Goal: Task Accomplishment & Management: Complete application form

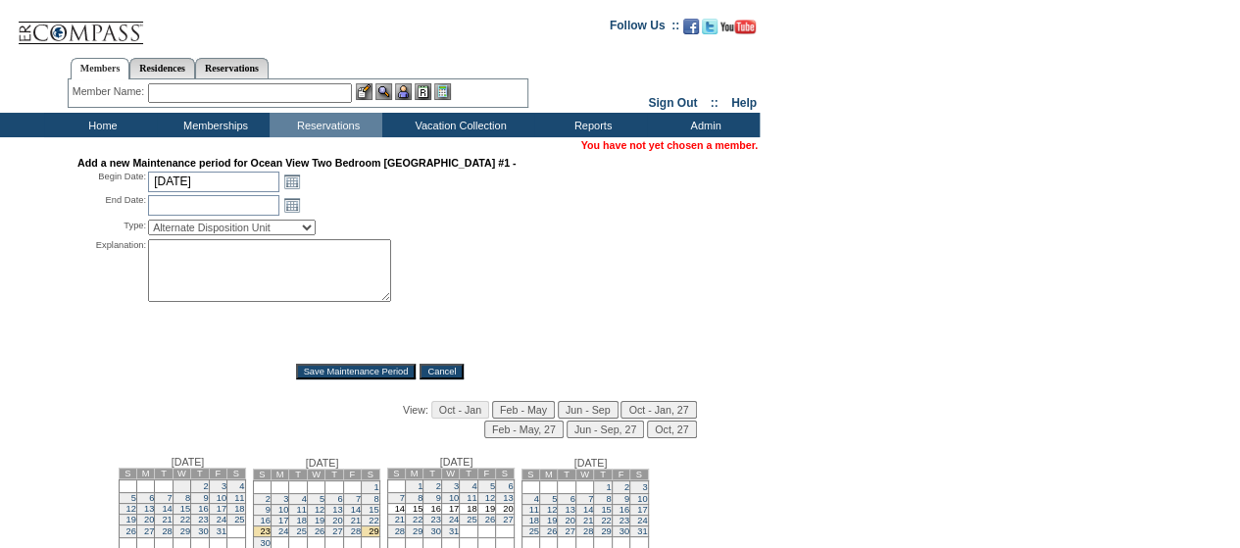
click at [202, 258] on textarea at bounding box center [269, 270] width 243 height 63
paste textarea "strategic inventory blocks, reach out to AU for more info - mm"
type textarea "strategic inventory blocks, reach out to AU for more info - mm"
click at [280, 234] on select "Alternate Disposition Unit Business Hold Disposition Exclusive Alliance Partner…" at bounding box center [232, 228] width 168 height 16
select select "PropMaintInventoryRelease"
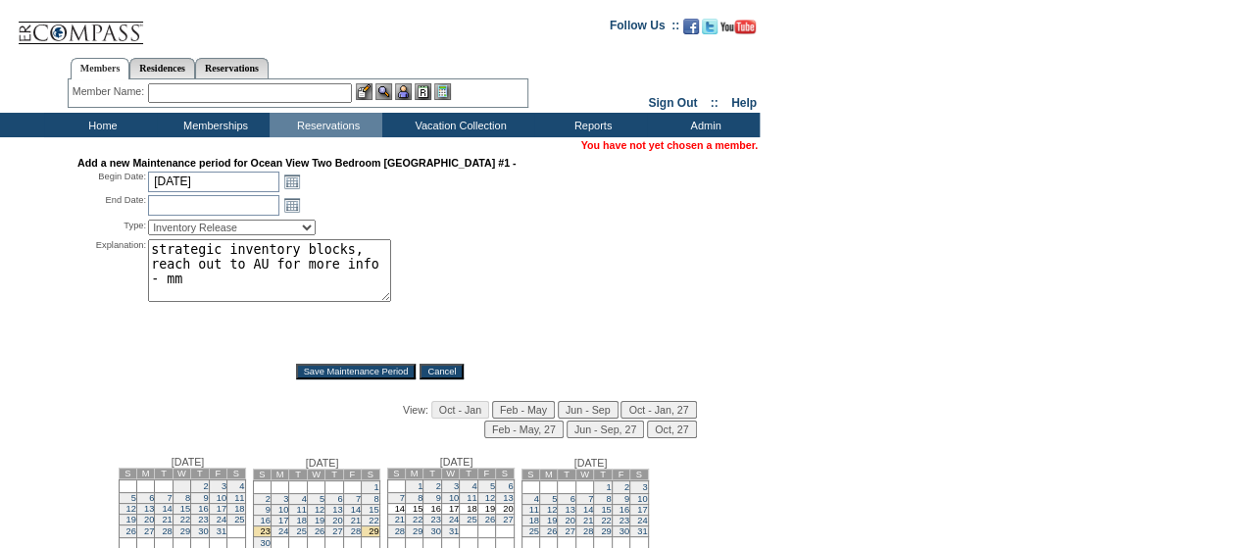
click at [148, 222] on select "Alternate Disposition Unit Business Hold Disposition Exclusive Alliance Partner…" at bounding box center [232, 228] width 168 height 16
click at [286, 184] on link "Open the calendar popup." at bounding box center [292, 182] width 22 height 22
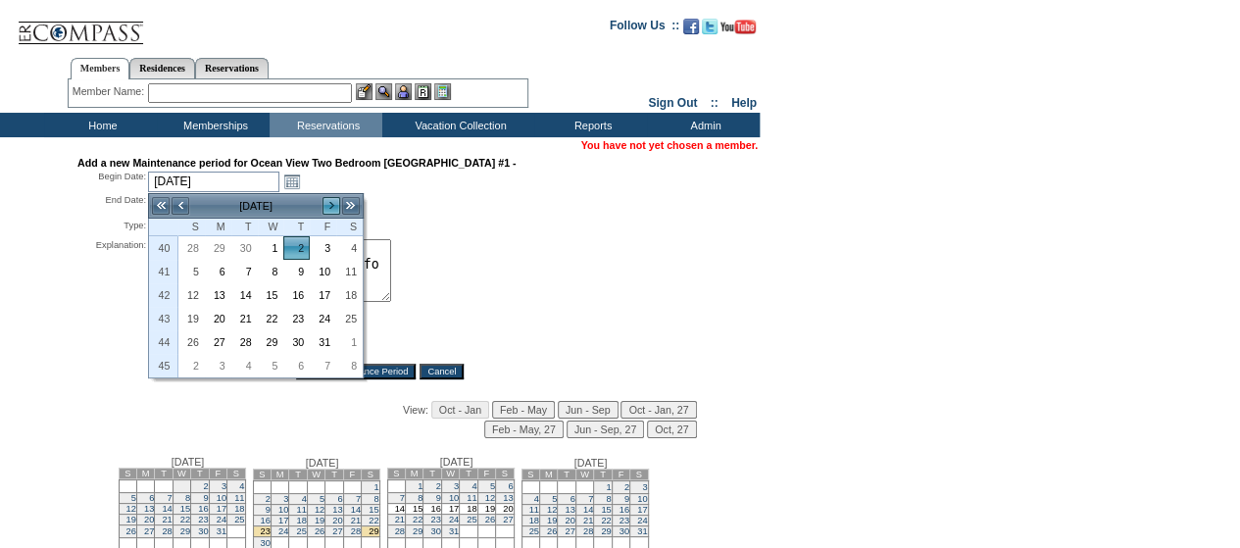
click at [333, 203] on link ">" at bounding box center [332, 206] width 20 height 20
click at [332, 203] on link ">" at bounding box center [332, 206] width 20 height 20
click at [186, 286] on link "14" at bounding box center [191, 295] width 25 height 22
type input "[DATE]"
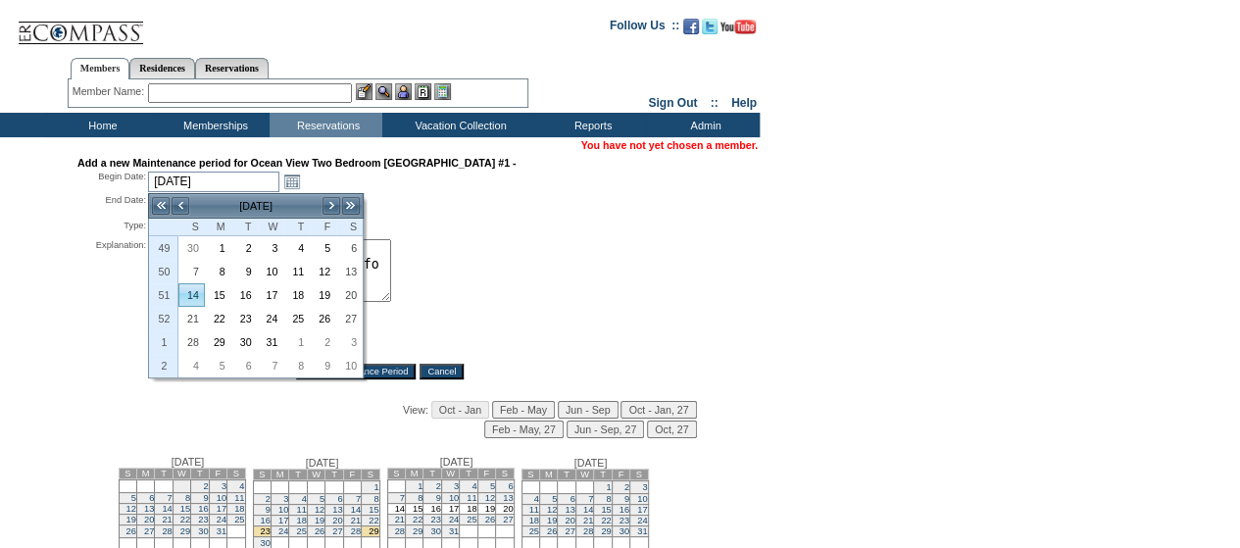
type input "[DATE]"
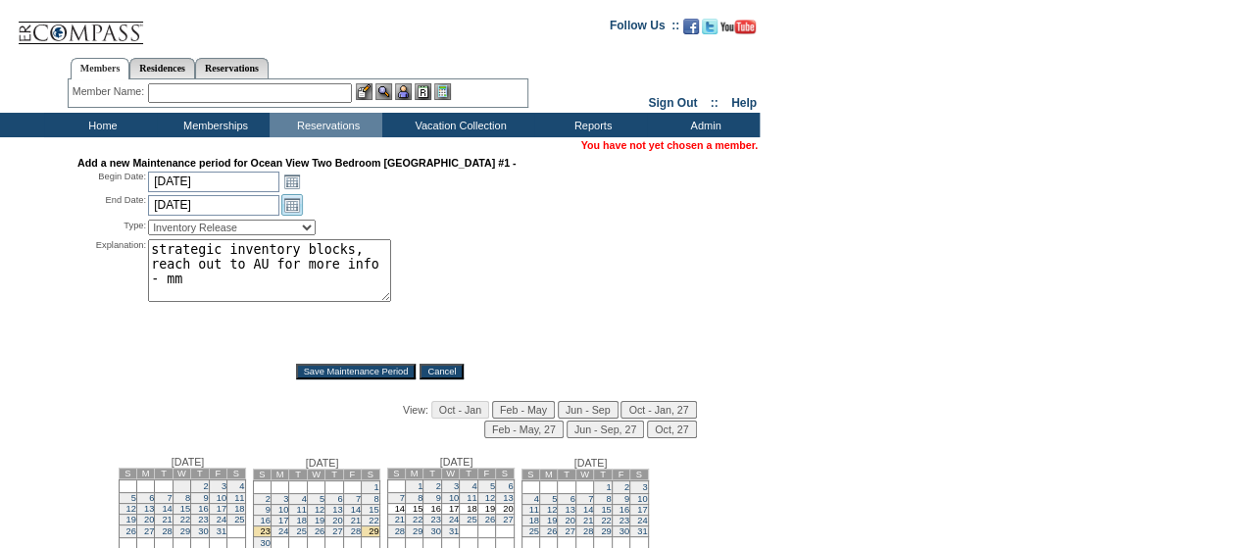
click at [289, 210] on link "Open the calendar popup." at bounding box center [292, 205] width 22 height 22
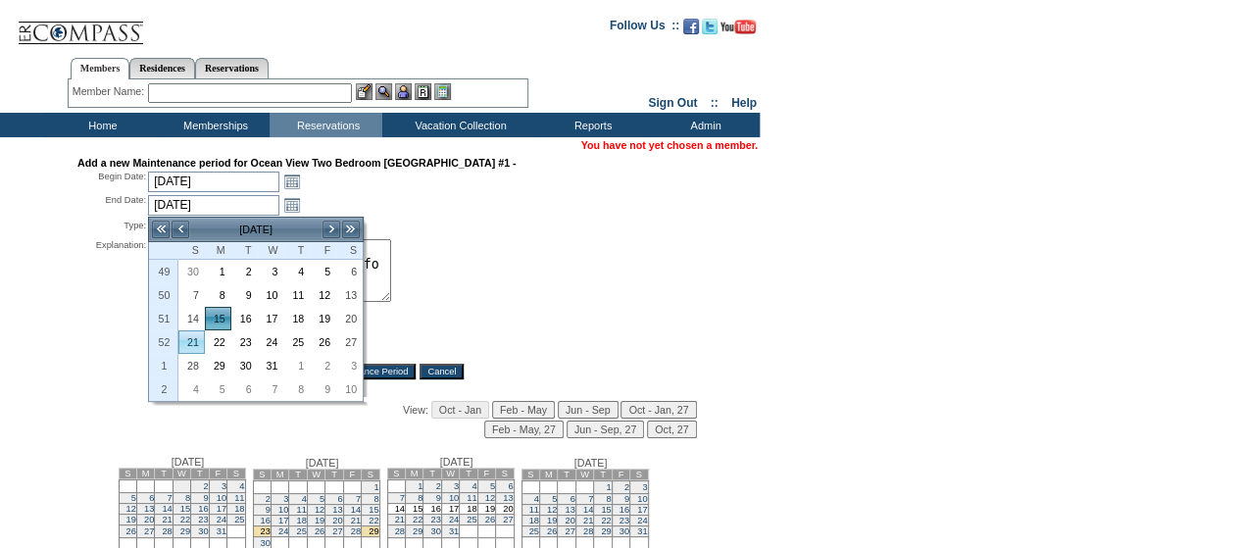
click at [194, 344] on link "21" at bounding box center [191, 342] width 25 height 22
type input "[DATE]"
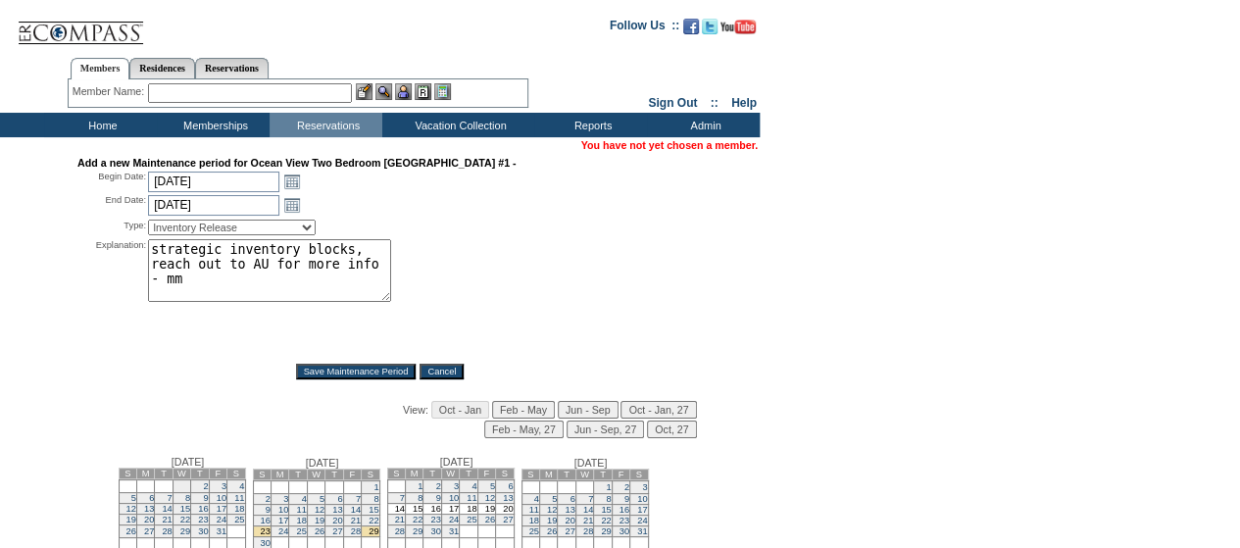
click at [312, 372] on input "Save Maintenance Period" at bounding box center [356, 372] width 121 height 16
